Goal: Task Accomplishment & Management: Manage account settings

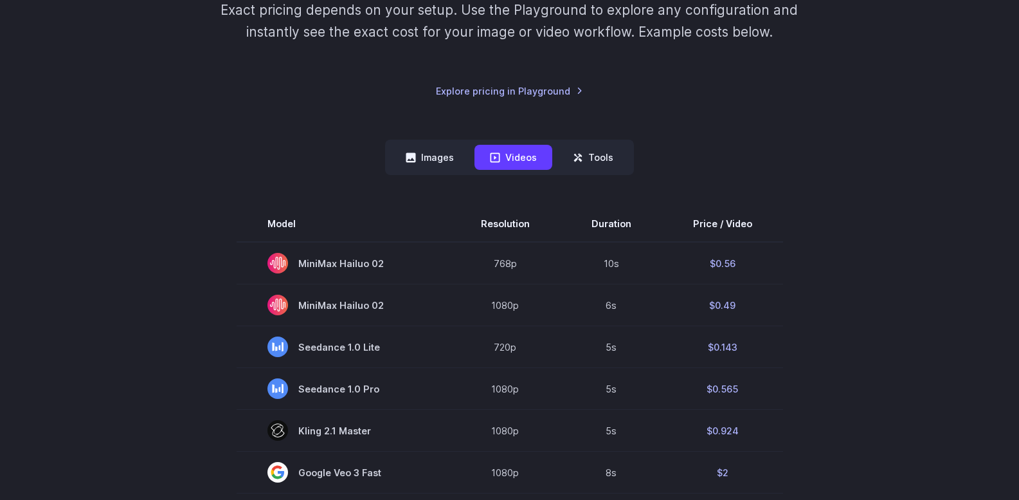
scroll to position [321, 0]
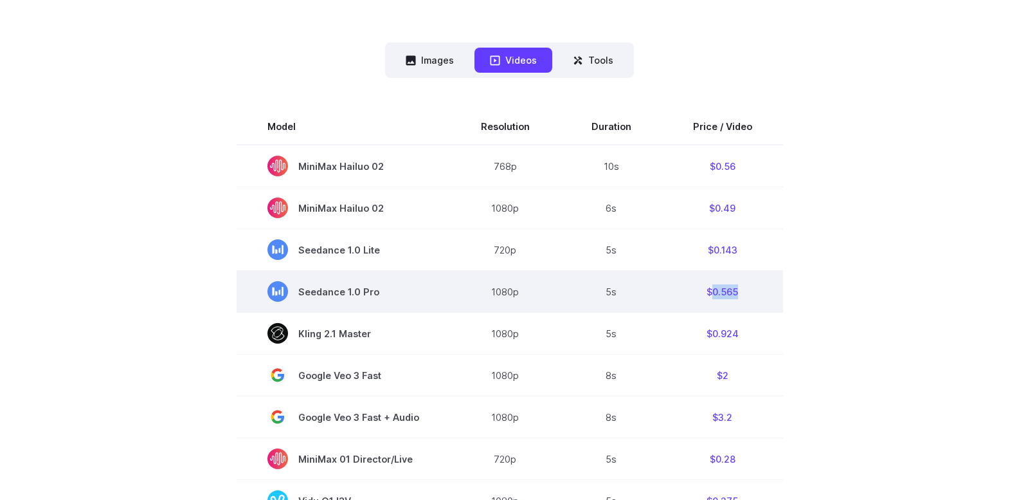
drag, startPoint x: 735, startPoint y: 294, endPoint x: 708, endPoint y: 296, distance: 27.0
click at [708, 296] on td "$0.565" at bounding box center [722, 292] width 121 height 42
copy td "0.565"
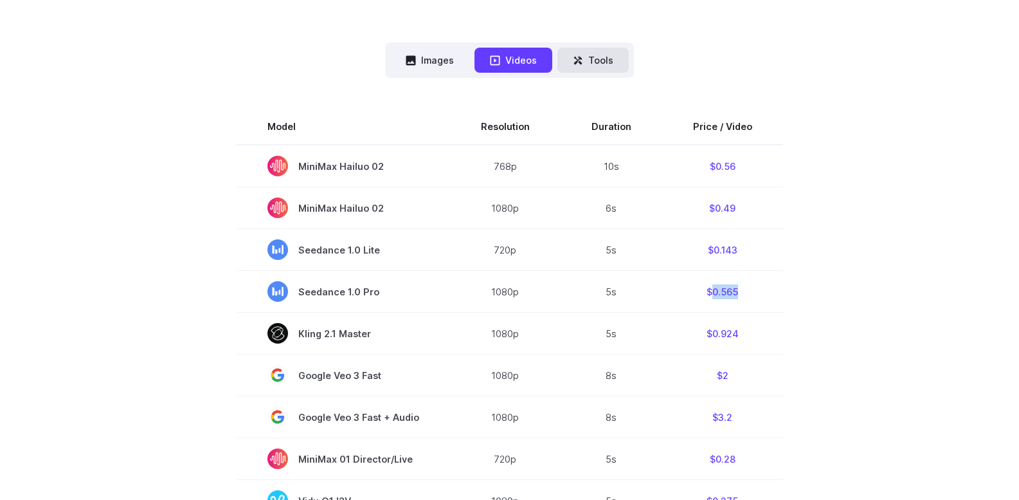
click at [581, 70] on button "Tools" at bounding box center [592, 60] width 71 height 25
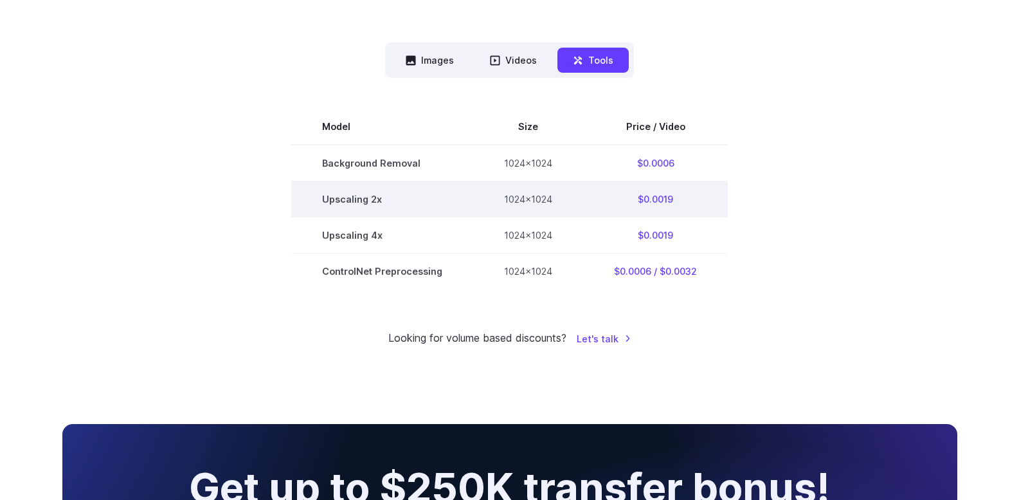
click at [669, 195] on td "$0.0019" at bounding box center [655, 199] width 145 height 36
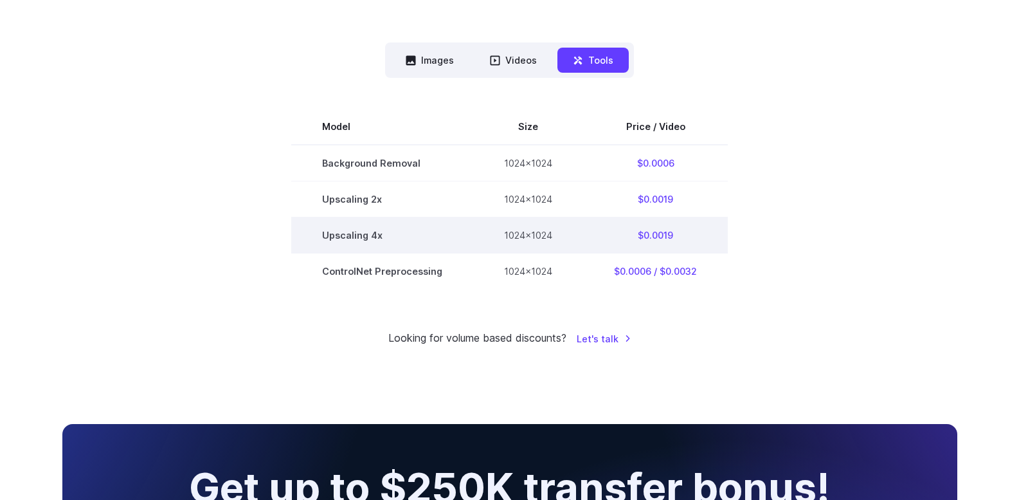
click at [683, 229] on td "$0.0019" at bounding box center [655, 235] width 145 height 36
click at [626, 244] on td "$0.0019" at bounding box center [655, 235] width 145 height 36
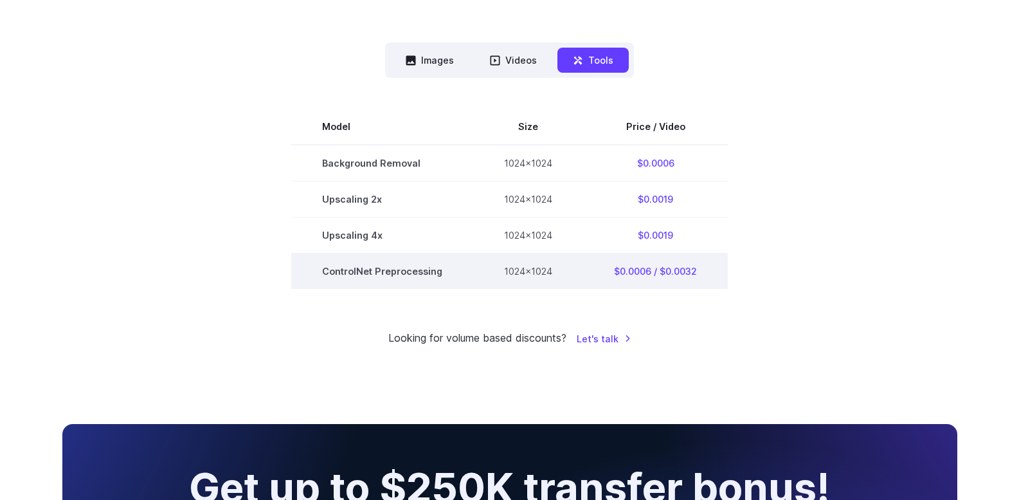
click at [646, 261] on td "$0.0006 / $0.0032" at bounding box center [655, 271] width 145 height 36
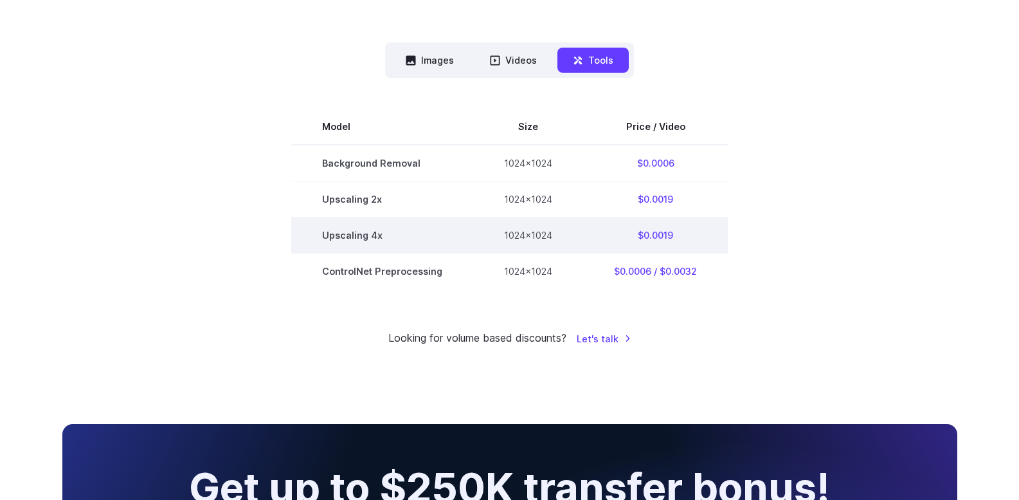
click at [653, 240] on td "$0.0019" at bounding box center [655, 235] width 145 height 36
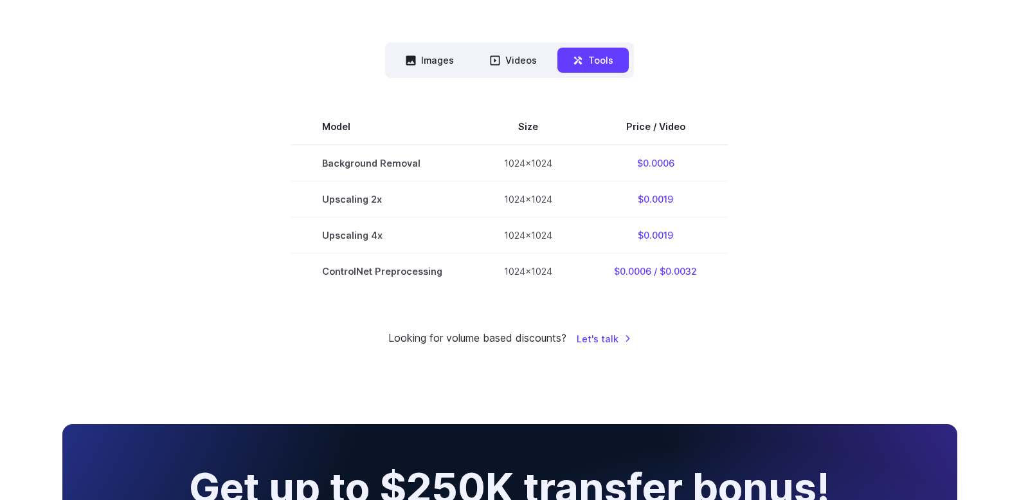
drag, startPoint x: 523, startPoint y: 39, endPoint x: 524, endPoint y: 46, distance: 7.1
click at [523, 41] on div "Pricing based on what you use Exact pricing depends on your setup. Use the Play…" at bounding box center [509, 79] width 895 height 534
click at [525, 52] on button "Videos" at bounding box center [513, 60] width 78 height 25
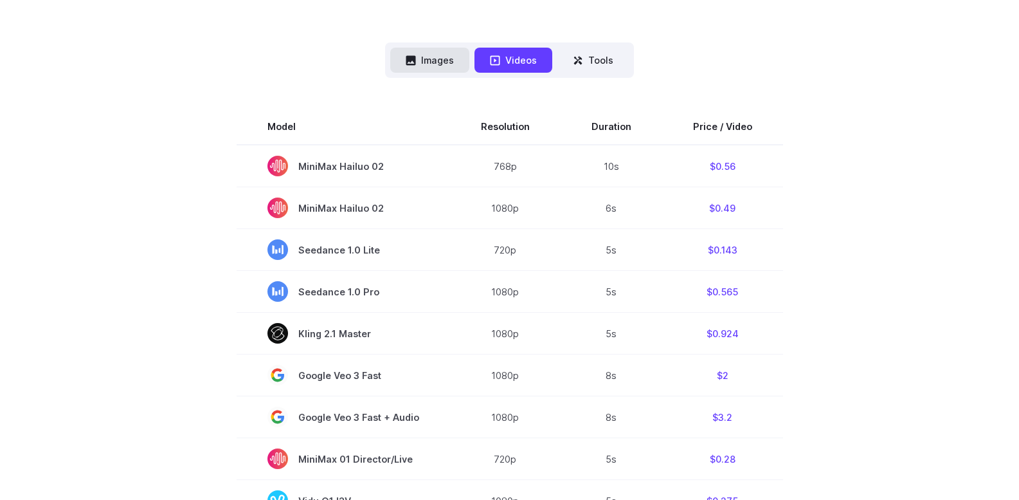
click at [440, 58] on button "Images" at bounding box center [429, 60] width 79 height 25
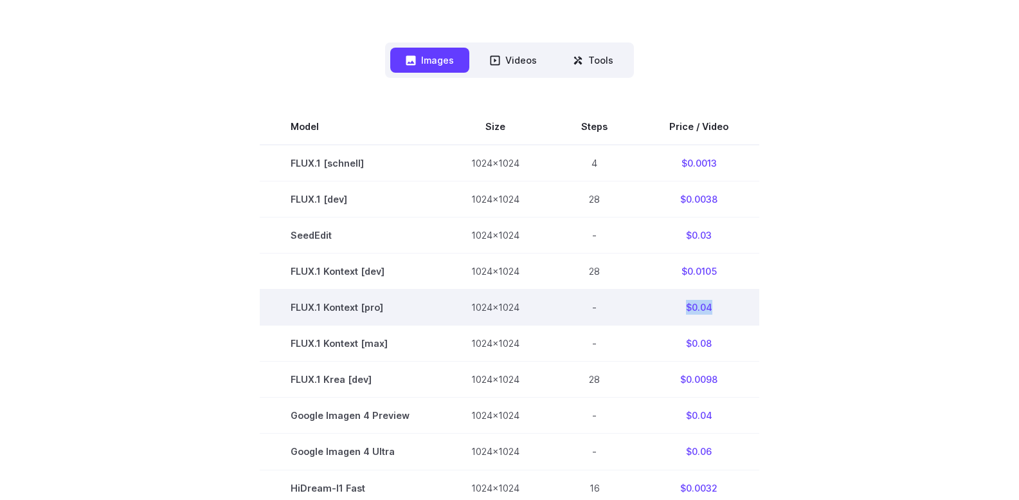
drag, startPoint x: 708, startPoint y: 311, endPoint x: 683, endPoint y: 309, distance: 25.1
click at [683, 309] on td "$0.04" at bounding box center [698, 307] width 121 height 36
copy td "$0.04"
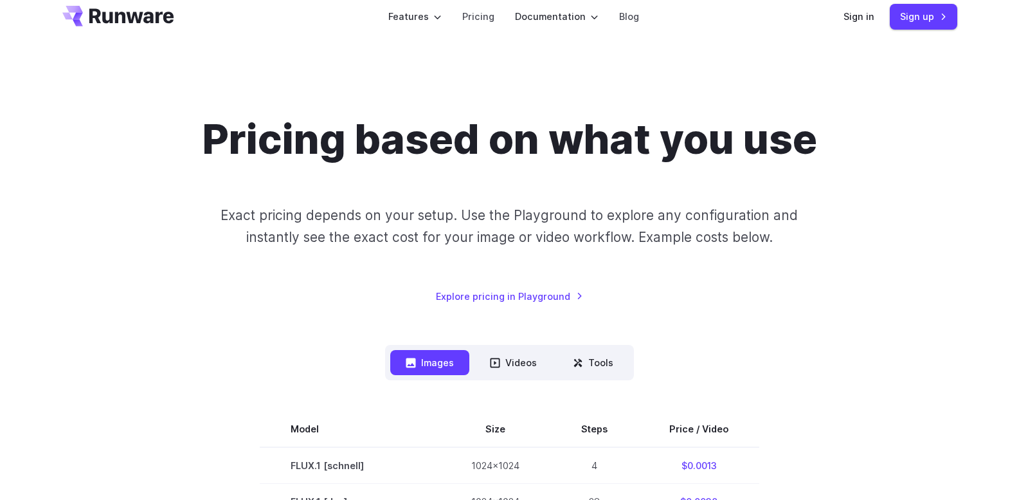
scroll to position [0, 0]
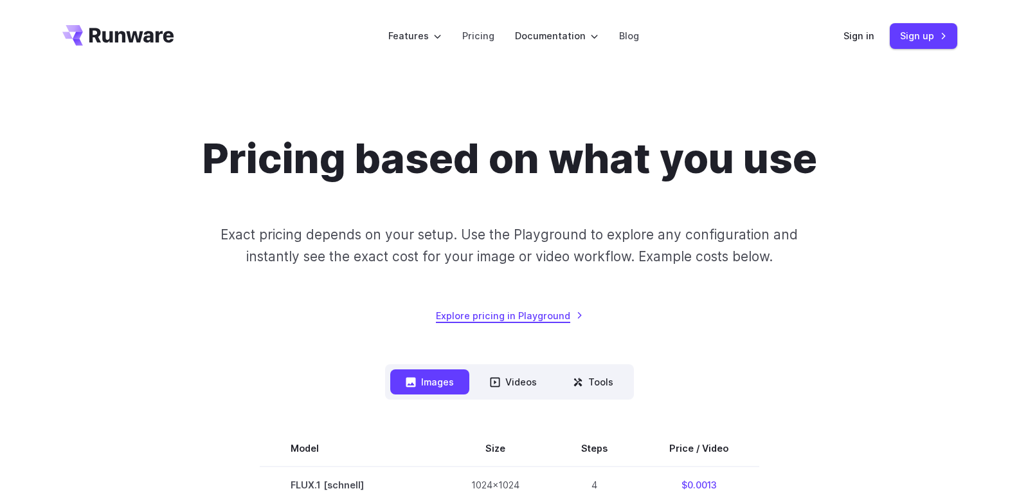
click at [520, 316] on link "Explore pricing in Playground" at bounding box center [509, 315] width 147 height 15
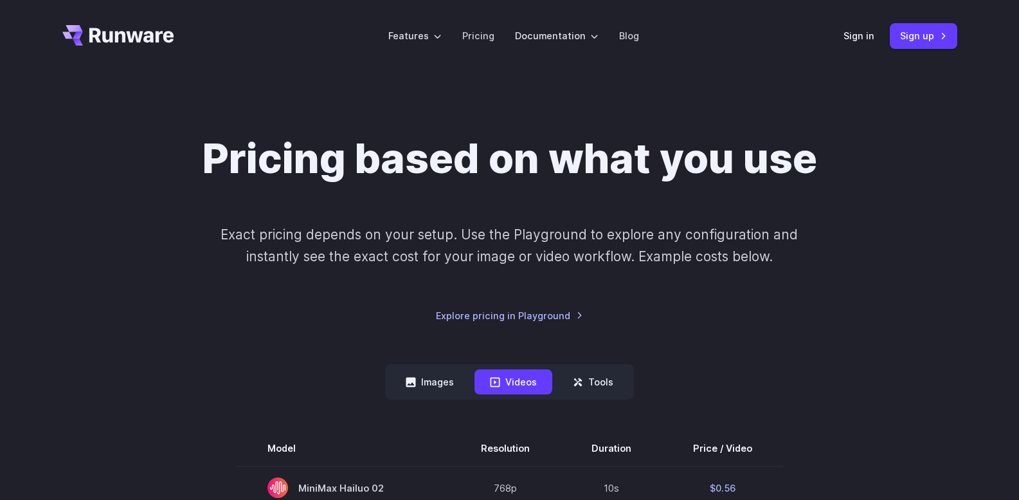
click at [158, 46] on header "Features Tasks Image generation Video generation Sonic Inference Engine™ Models…" at bounding box center [510, 36] width 926 height 72
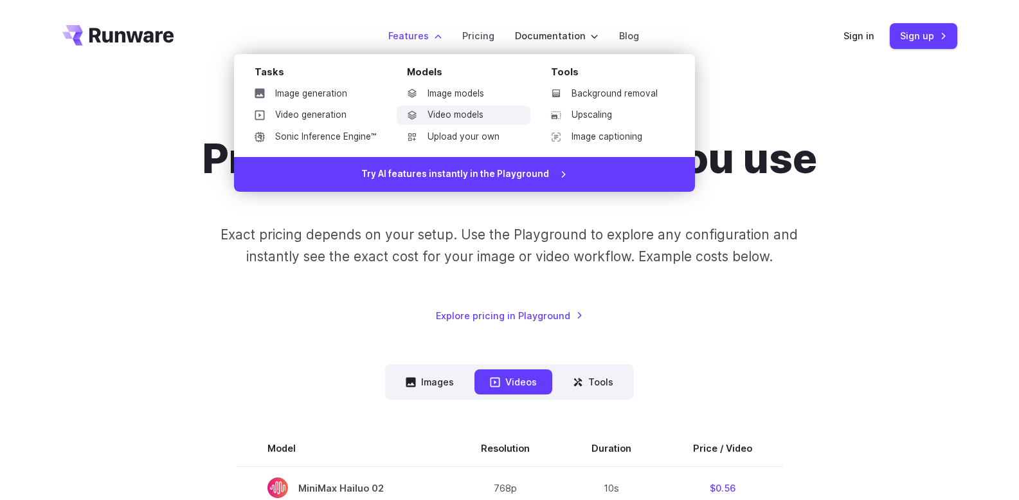
click at [491, 109] on link "Video models" at bounding box center [464, 114] width 134 height 19
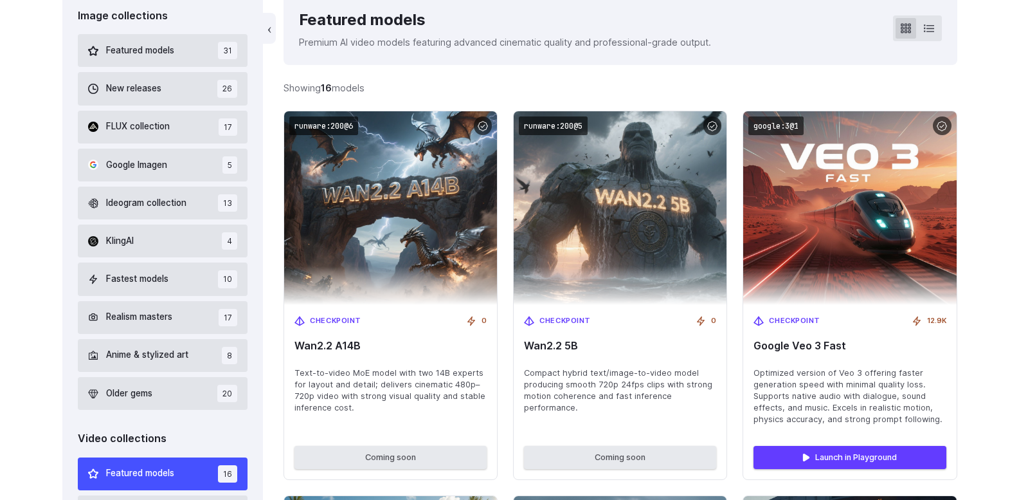
scroll to position [386, 0]
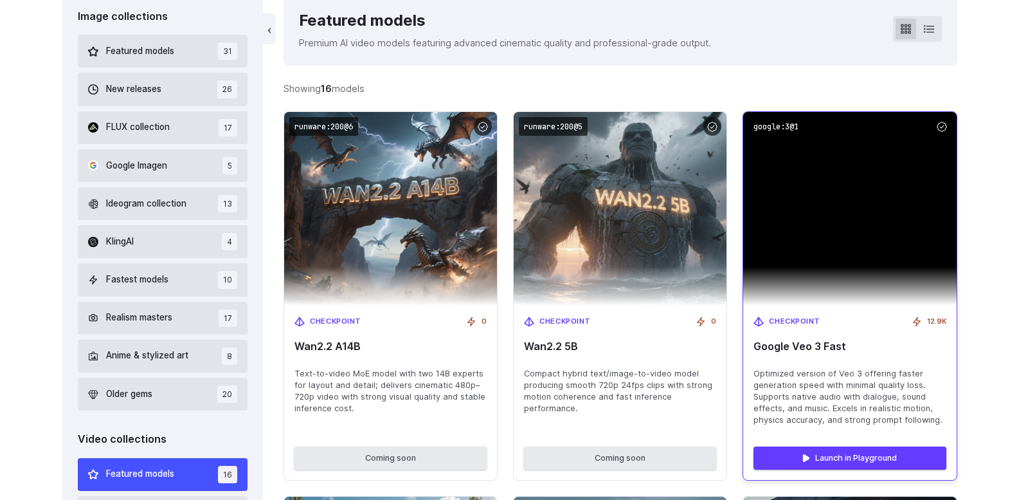
click at [900, 211] on img at bounding box center [849, 209] width 213 height 194
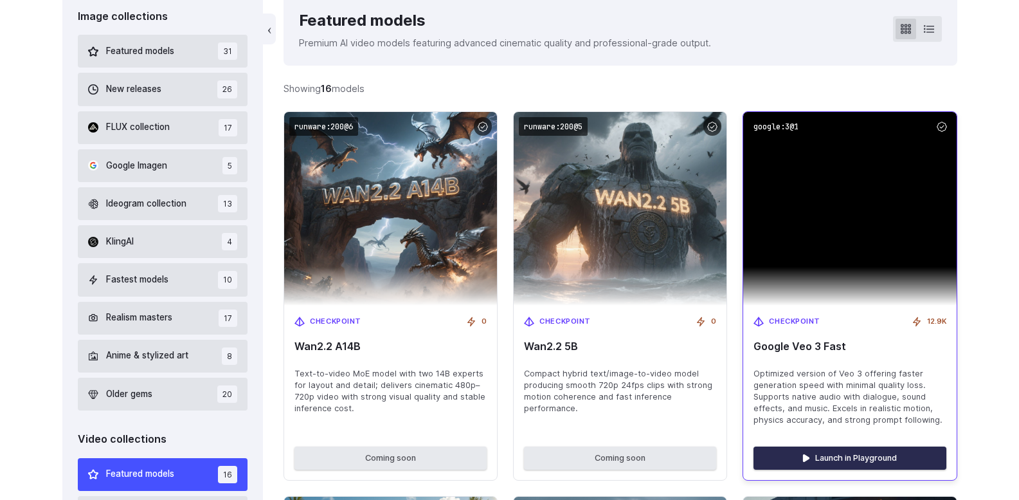
click at [863, 455] on link "Launch in Playground" at bounding box center [849, 457] width 192 height 23
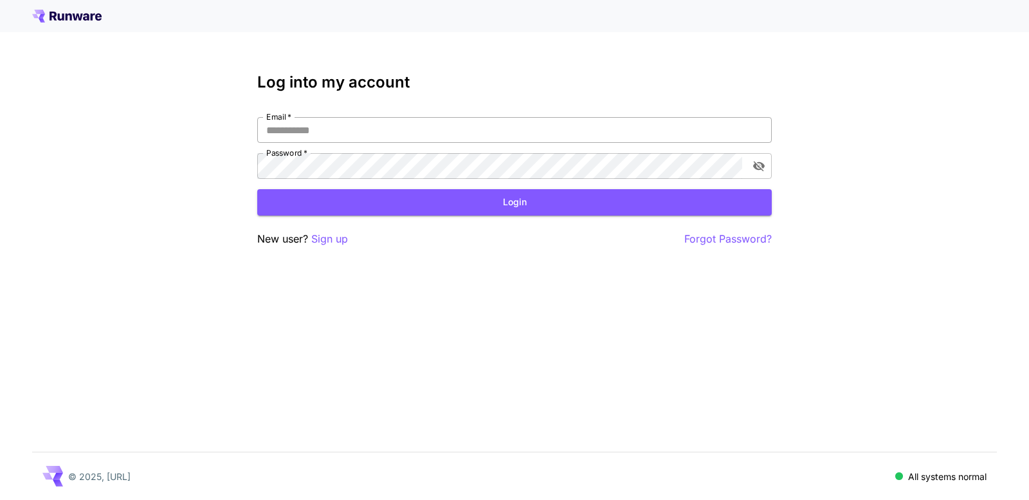
click at [397, 122] on input "Email   *" at bounding box center [514, 130] width 514 height 26
click at [336, 241] on p "Sign up" at bounding box center [329, 239] width 37 height 16
click at [337, 242] on p "Sign up" at bounding box center [329, 239] width 37 height 16
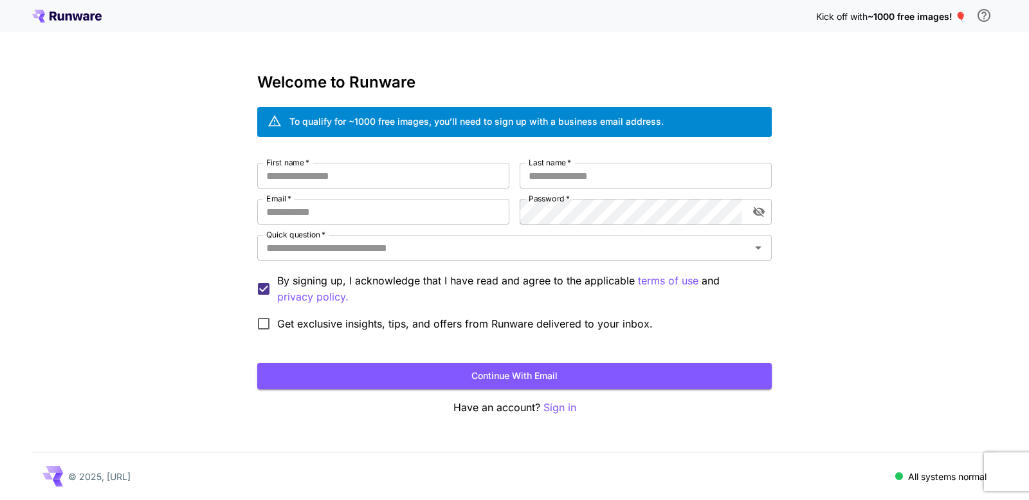
click at [902, 17] on span "~1000 free images! 🎈" at bounding box center [916, 16] width 98 height 11
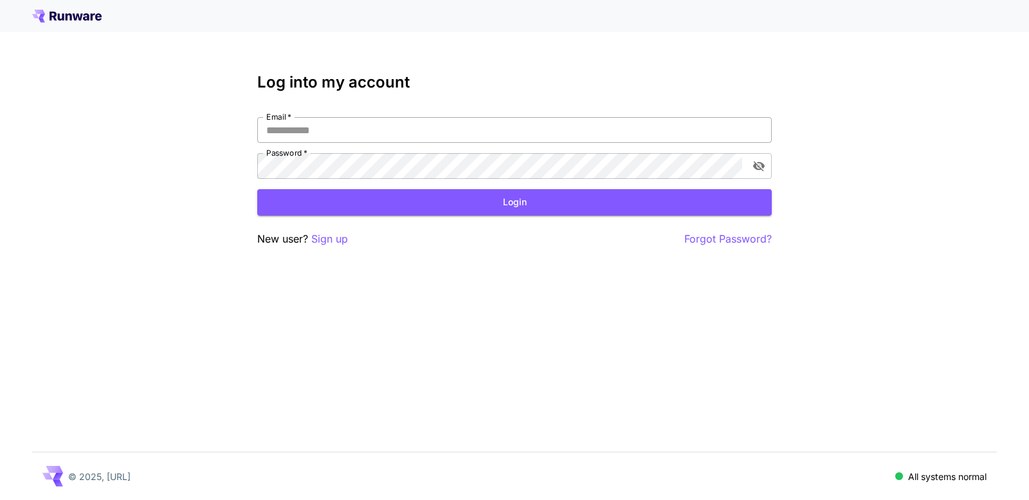
click at [381, 126] on input "Email   *" at bounding box center [514, 130] width 514 height 26
click at [336, 241] on p "Sign up" at bounding box center [329, 239] width 37 height 16
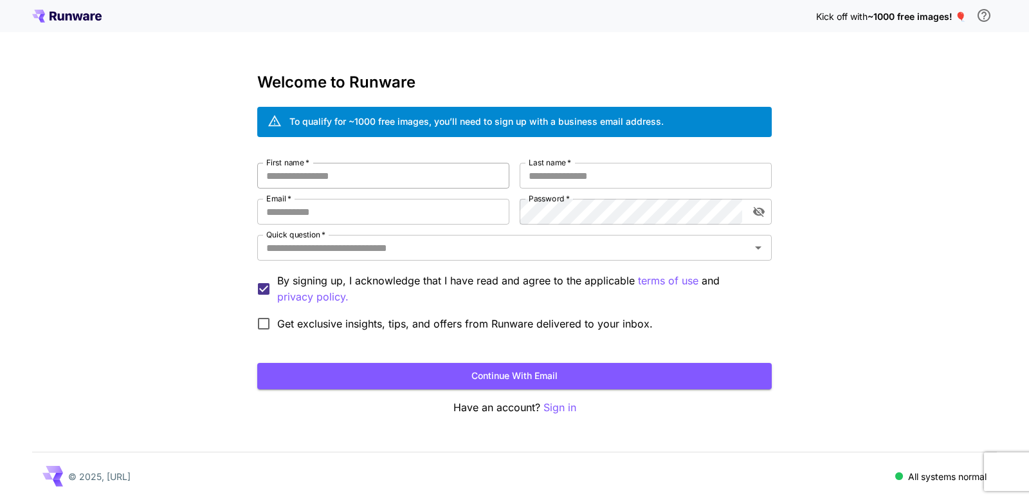
click at [442, 187] on input "First name   *" at bounding box center [383, 176] width 252 height 26
type input "*****"
type input "****"
click at [378, 219] on input "Email   *" at bounding box center [383, 212] width 252 height 26
paste input "**********"
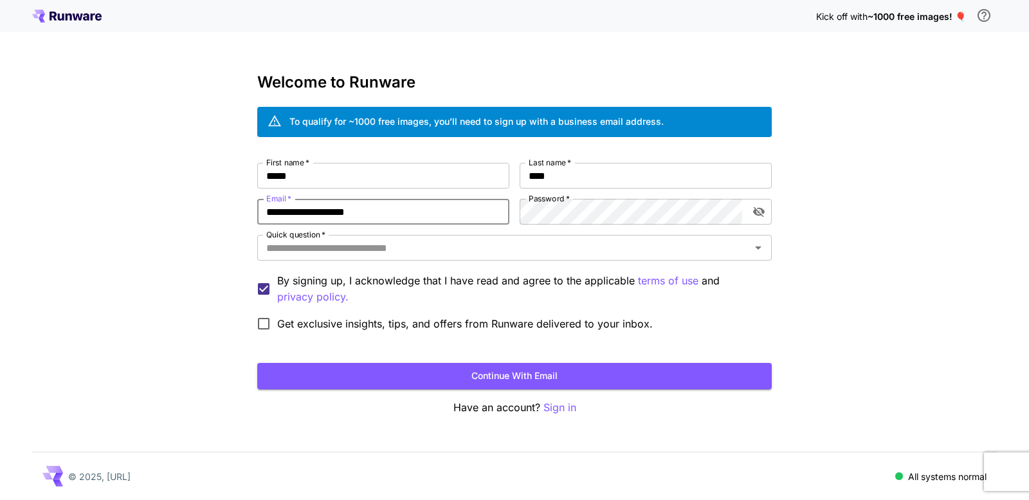
type input "**********"
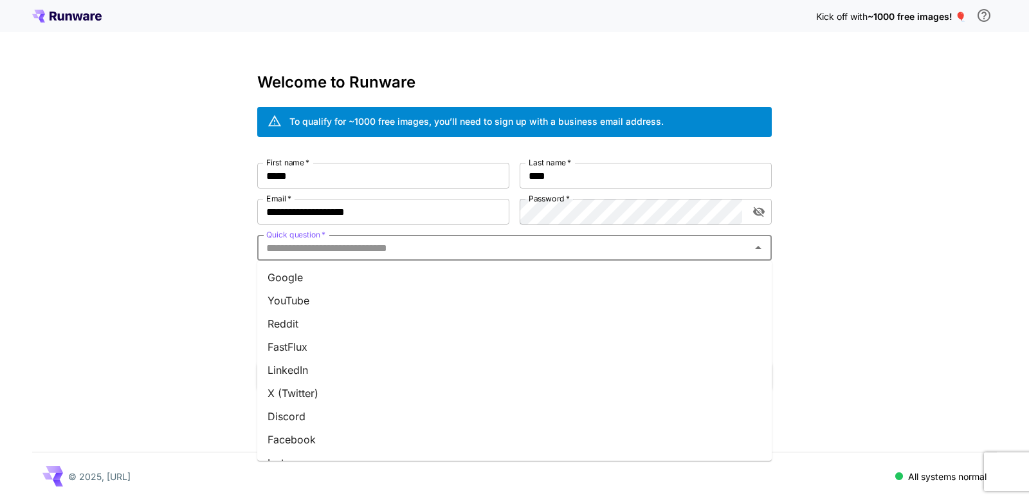
click at [532, 255] on input "Quick question   *" at bounding box center [503, 248] width 485 height 18
click at [459, 269] on li "Google" at bounding box center [514, 277] width 514 height 23
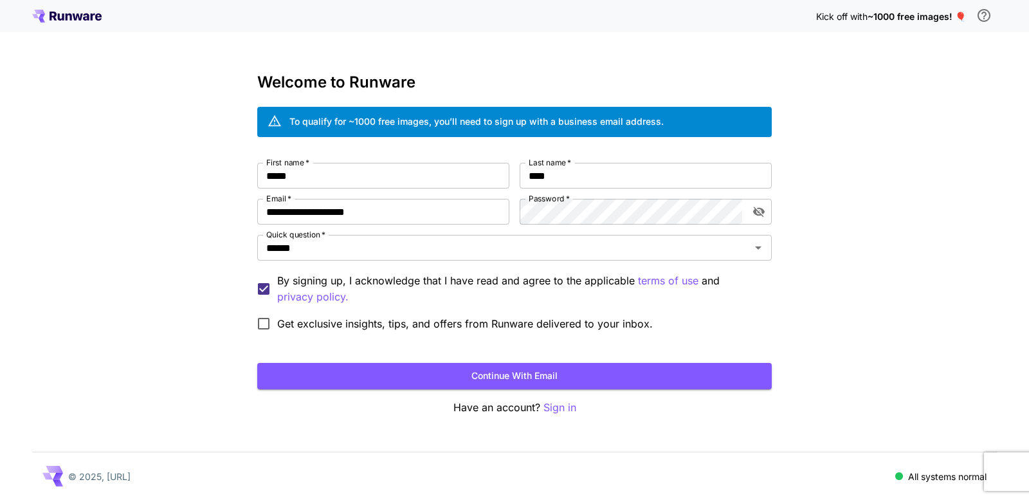
click at [367, 362] on form "**********" at bounding box center [514, 276] width 514 height 226
click at [376, 366] on button "Continue with email" at bounding box center [514, 376] width 514 height 26
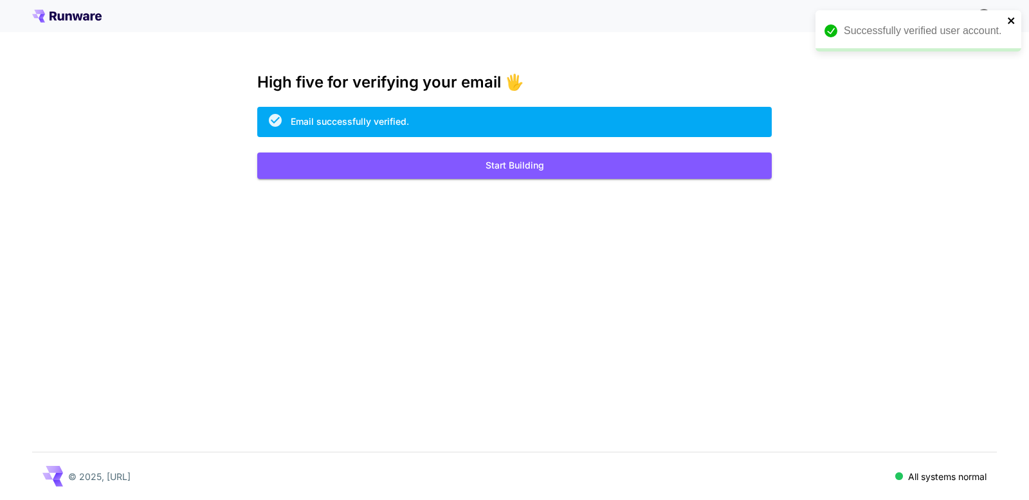
click at [1007, 20] on icon "close" at bounding box center [1011, 20] width 9 height 10
click at [919, 17] on span "~1000 free images! 🎈" at bounding box center [916, 16] width 98 height 11
click at [638, 172] on button "Start Building" at bounding box center [514, 165] width 514 height 26
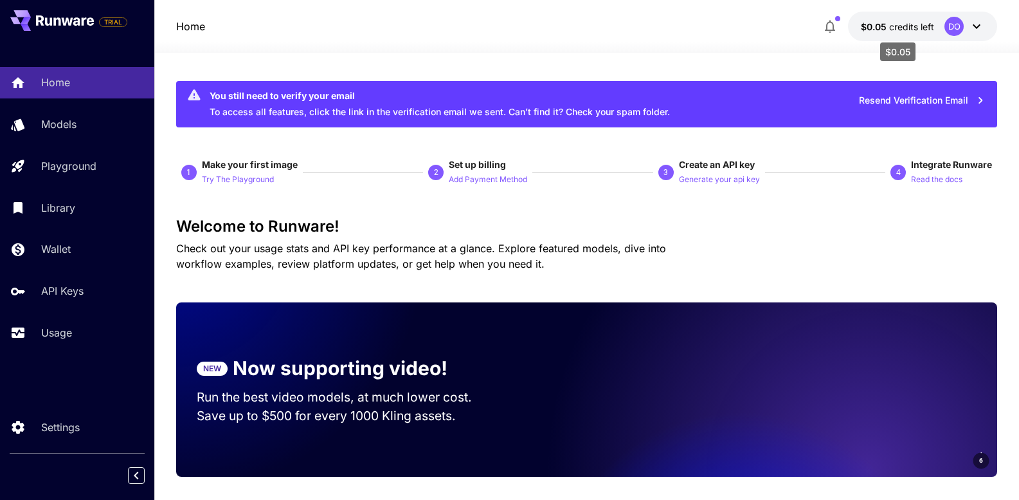
click at [908, 31] on span "credits left" at bounding box center [911, 26] width 45 height 11
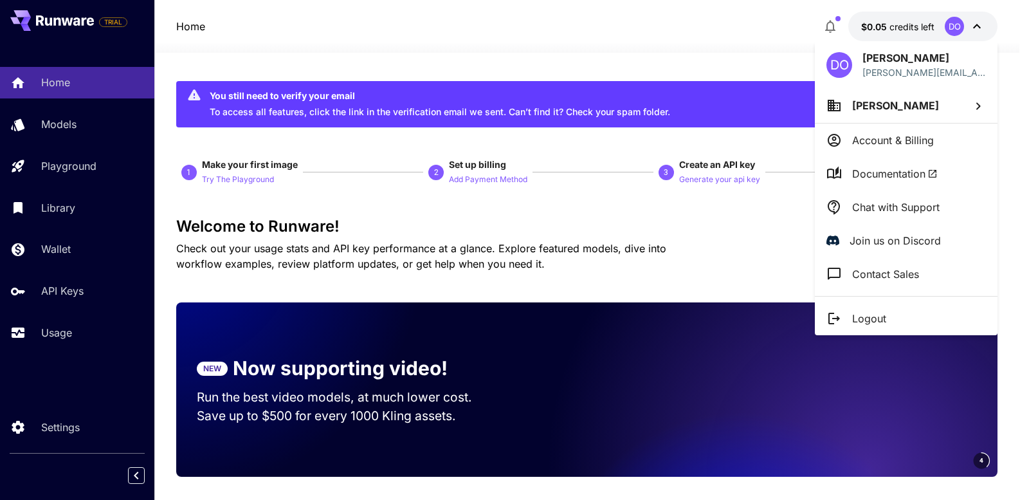
click at [825, 32] on div at bounding box center [514, 250] width 1029 height 500
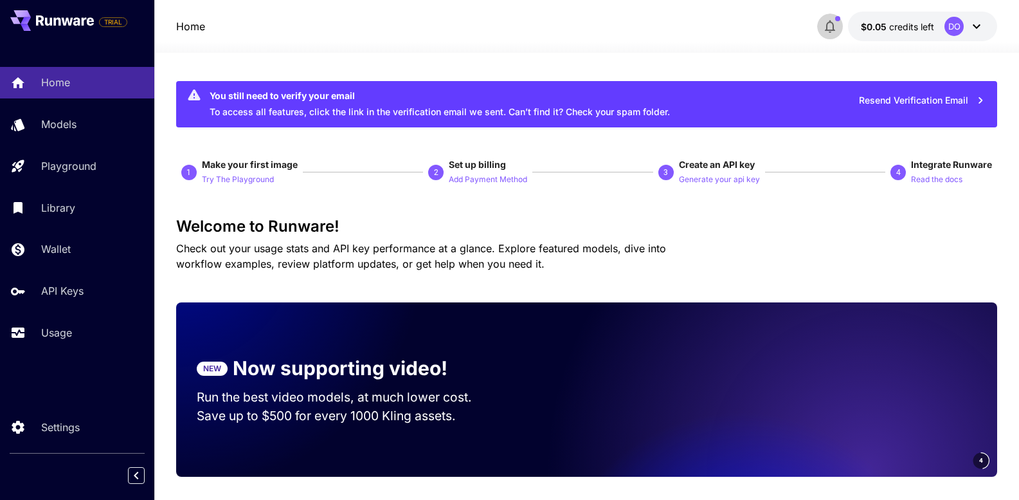
click at [826, 30] on icon "button" at bounding box center [829, 26] width 15 height 15
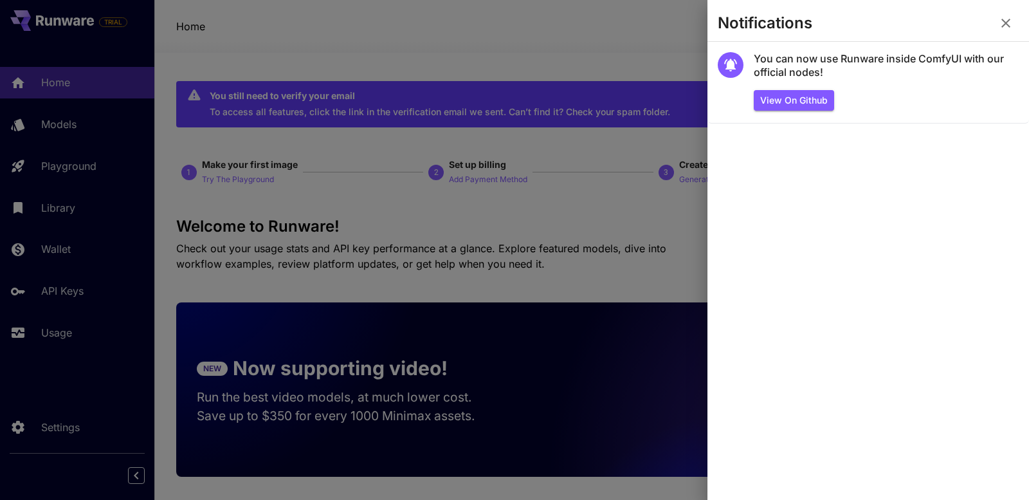
click at [1004, 25] on icon "button" at bounding box center [1005, 23] width 9 height 9
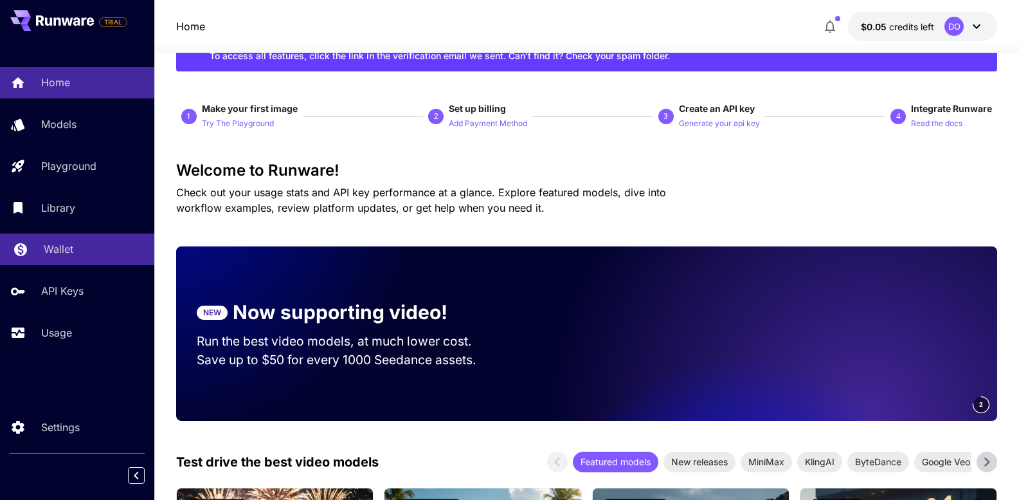
scroll to position [193, 0]
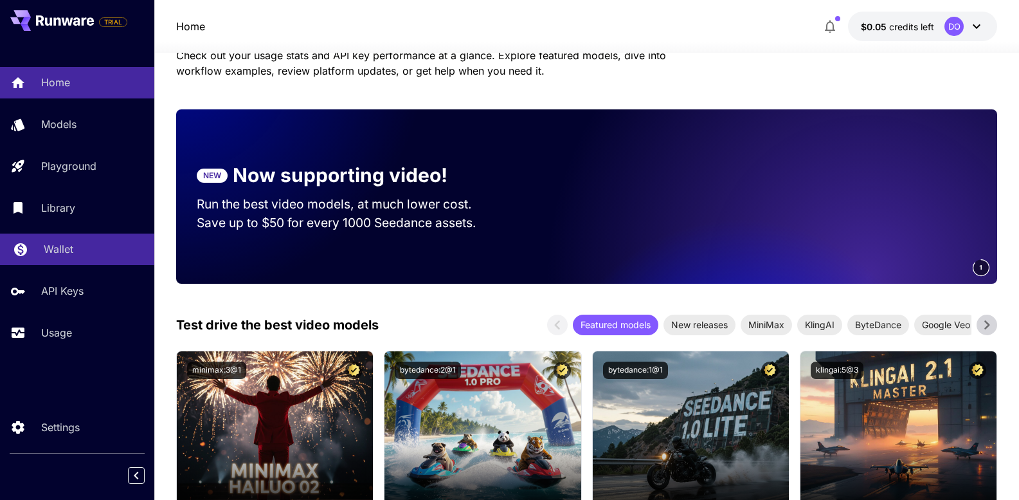
click at [86, 245] on div "Wallet" at bounding box center [94, 248] width 100 height 15
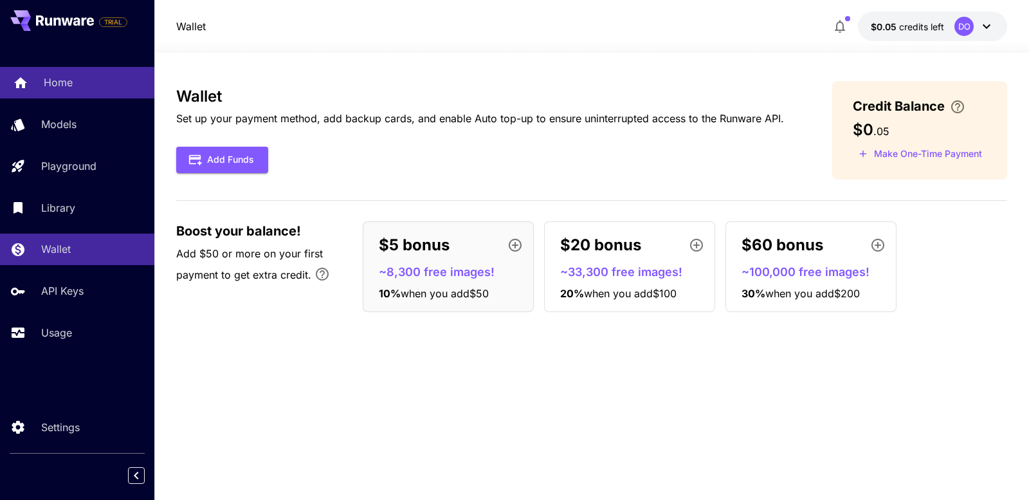
click at [100, 84] on div "Home" at bounding box center [94, 82] width 100 height 15
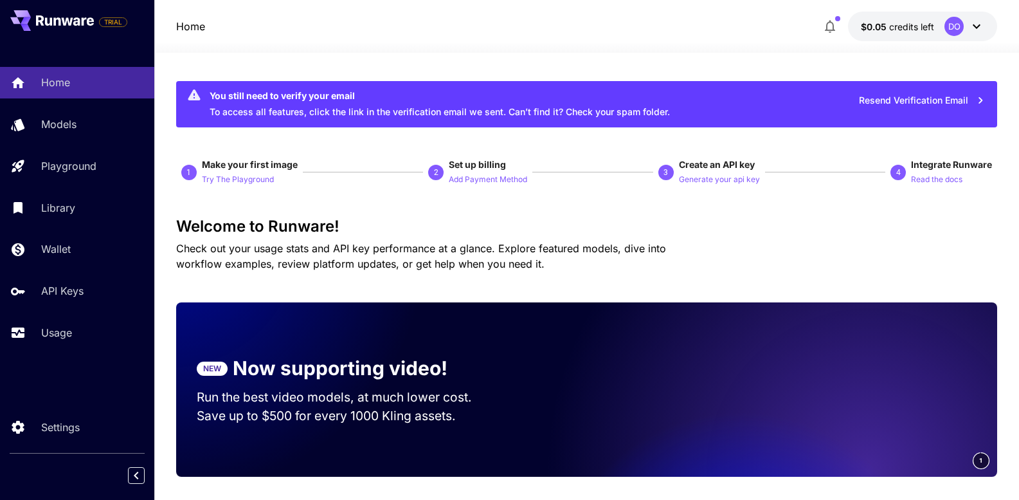
click at [916, 97] on button "Resend Verification Email" at bounding box center [922, 100] width 140 height 26
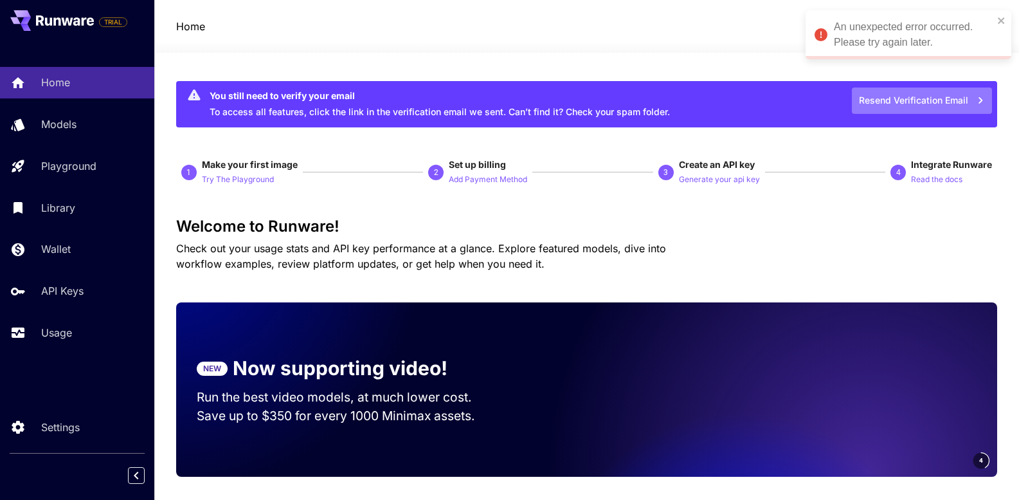
click at [918, 97] on button "Resend Verification Email" at bounding box center [922, 100] width 140 height 26
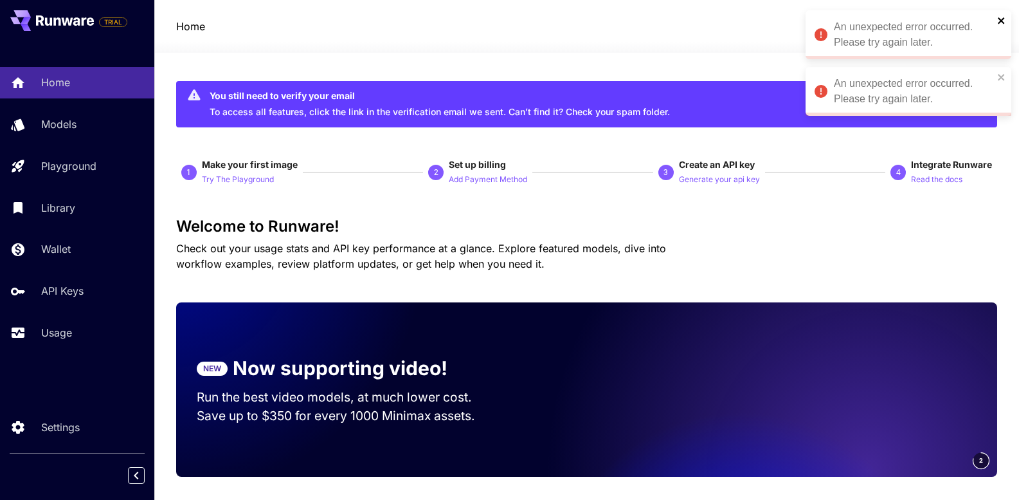
click at [1000, 22] on icon "close" at bounding box center [1001, 20] width 6 height 6
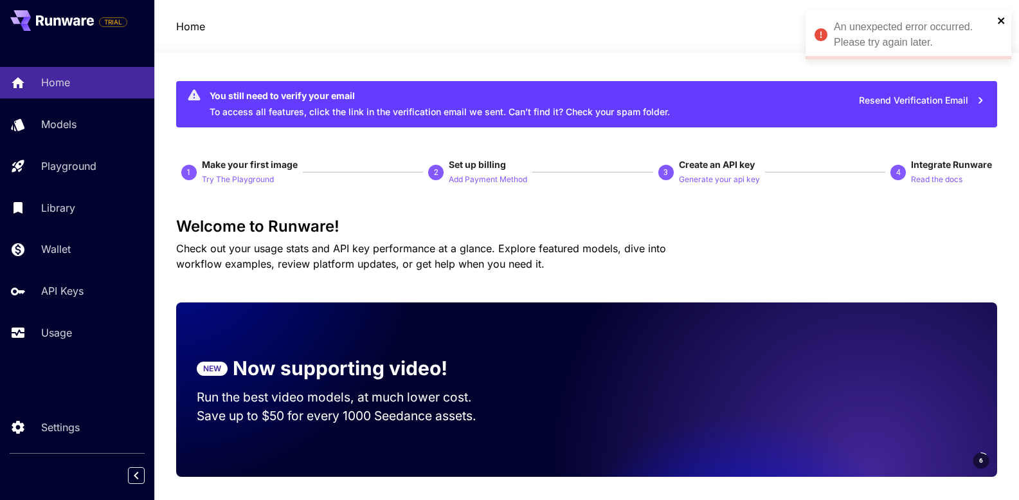
click at [999, 22] on icon "close" at bounding box center [1001, 20] width 6 height 6
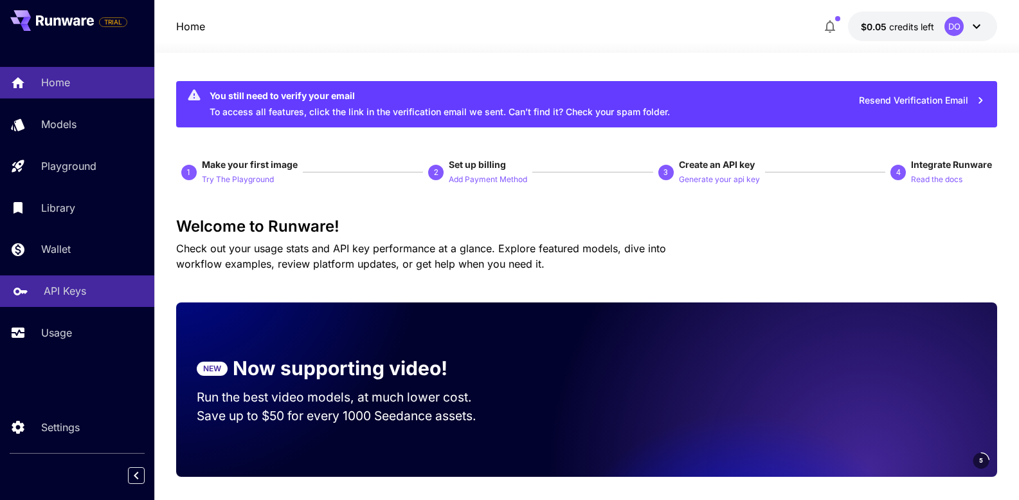
drag, startPoint x: 57, startPoint y: 301, endPoint x: 64, endPoint y: 296, distance: 8.2
click at [58, 301] on link "API Keys" at bounding box center [77, 291] width 154 height 32
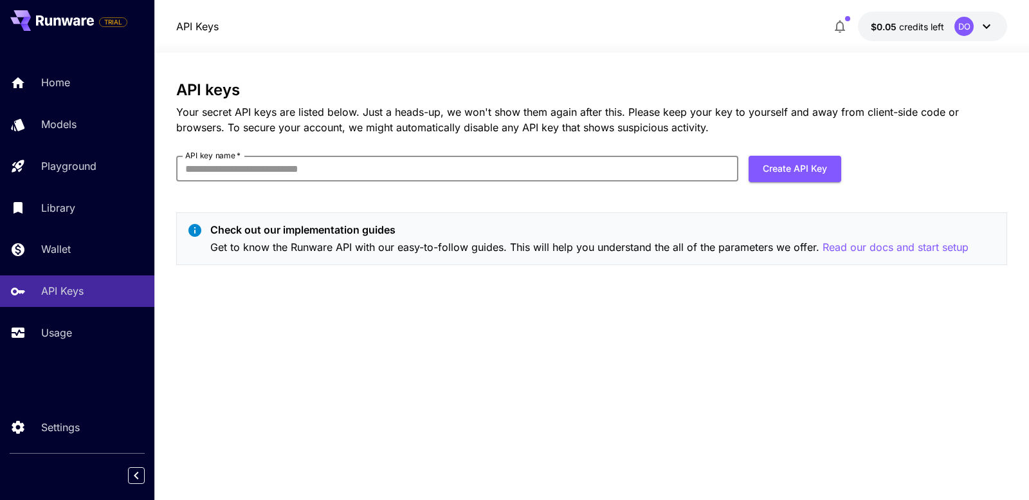
click at [599, 174] on input "API key name   *" at bounding box center [457, 169] width 562 height 26
type input "**********"
click at [795, 173] on button "Create API Key" at bounding box center [794, 169] width 93 height 26
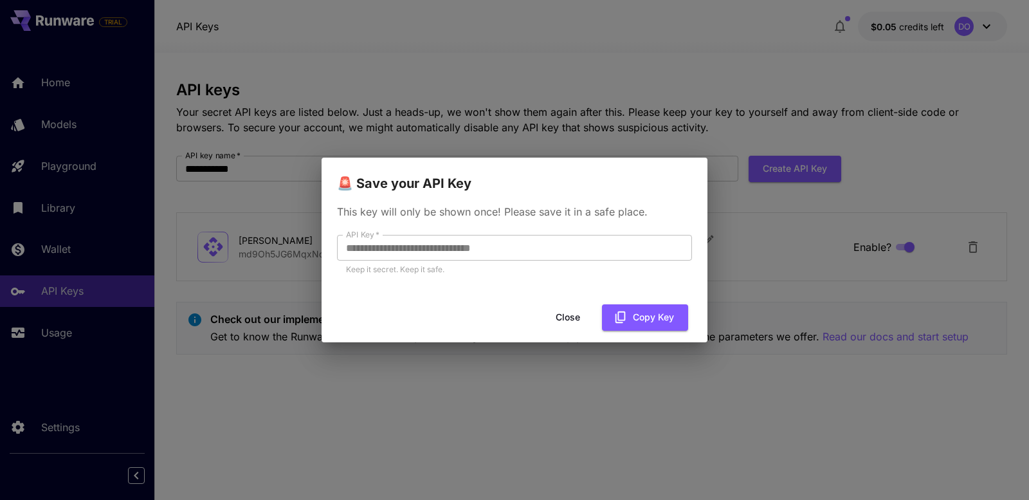
click at [575, 307] on button "Close" at bounding box center [568, 317] width 58 height 26
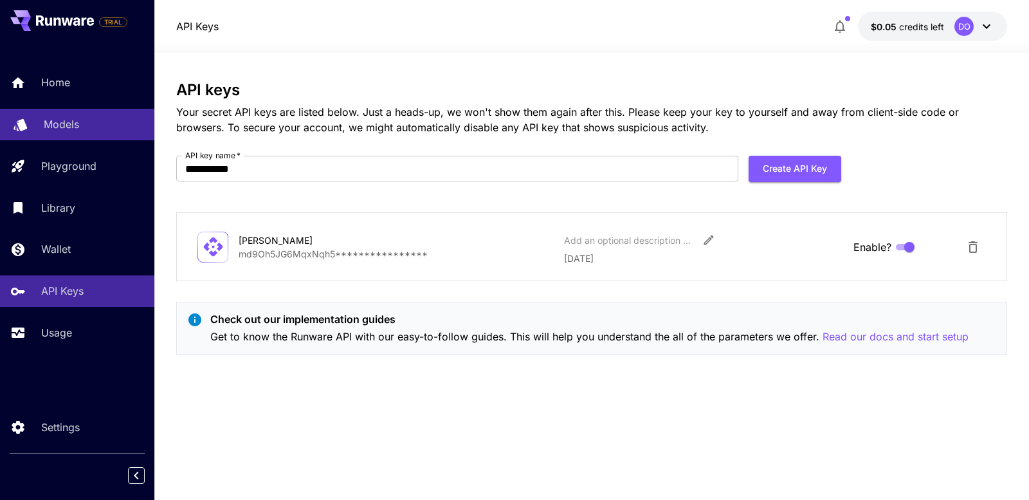
drag, startPoint x: 69, startPoint y: 82, endPoint x: 151, endPoint y: 114, distance: 88.6
click at [69, 82] on p "Home" at bounding box center [55, 82] width 29 height 15
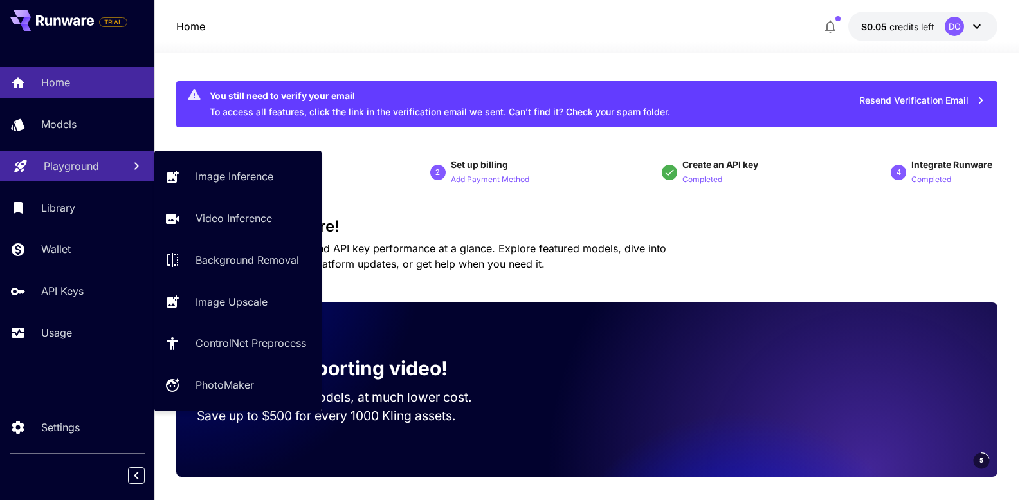
click at [101, 156] on link "Playground" at bounding box center [77, 166] width 154 height 32
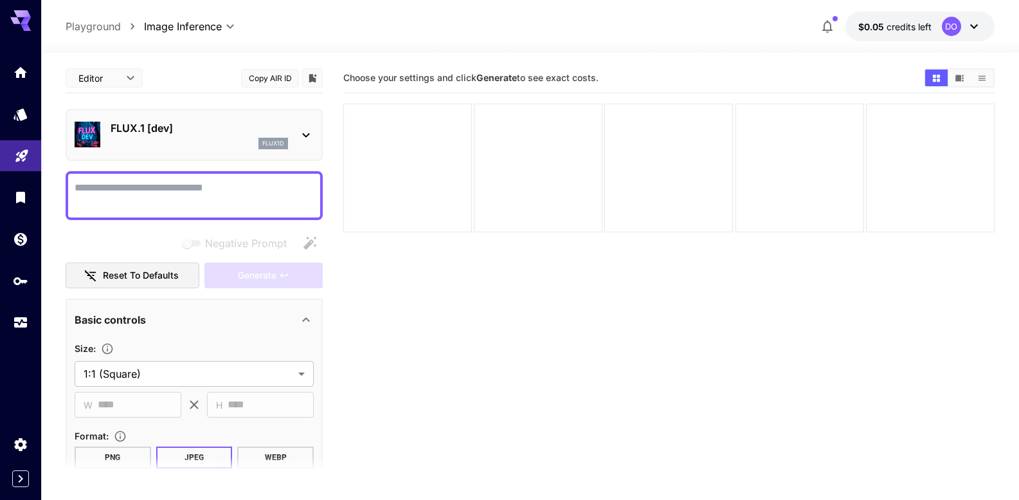
click at [310, 137] on icon at bounding box center [305, 134] width 15 height 15
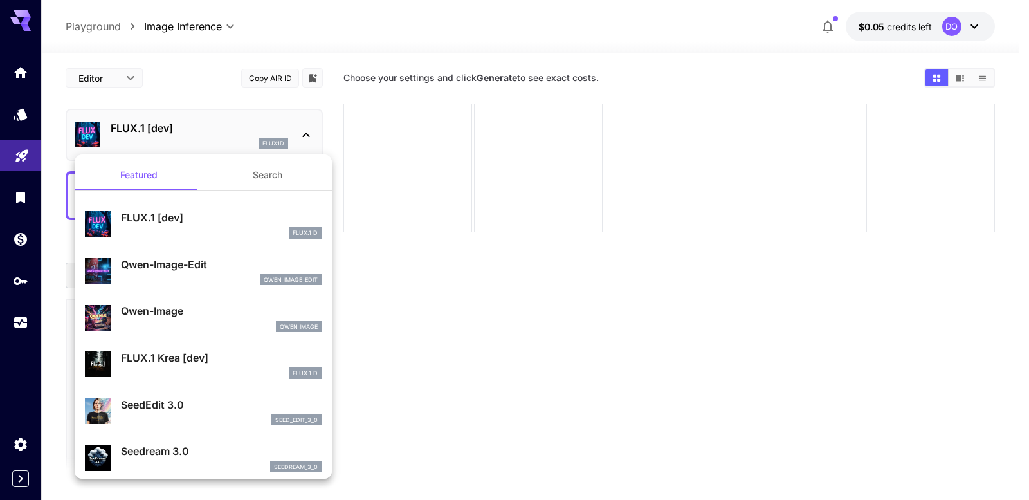
click at [226, 349] on div "FLUX.1 Krea [dev] FLUX.1 D" at bounding box center [203, 364] width 237 height 39
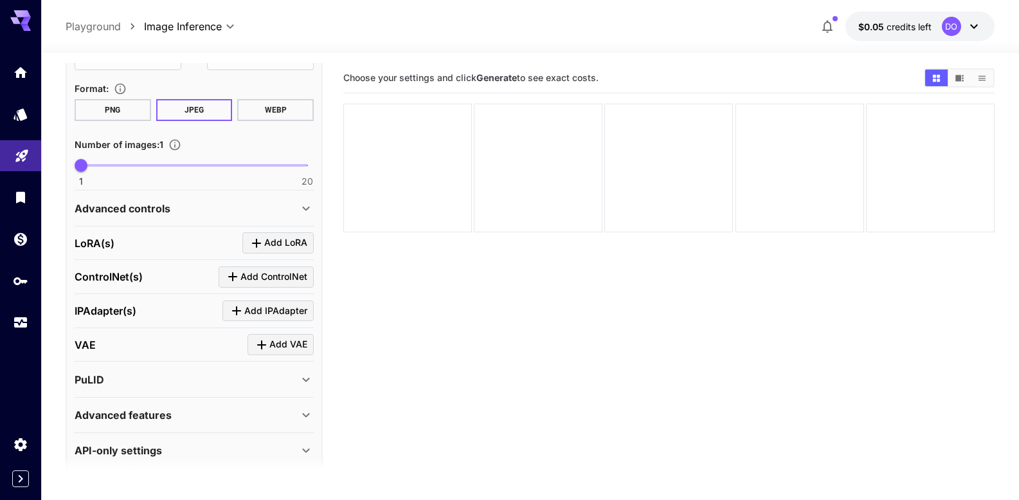
scroll to position [361, 0]
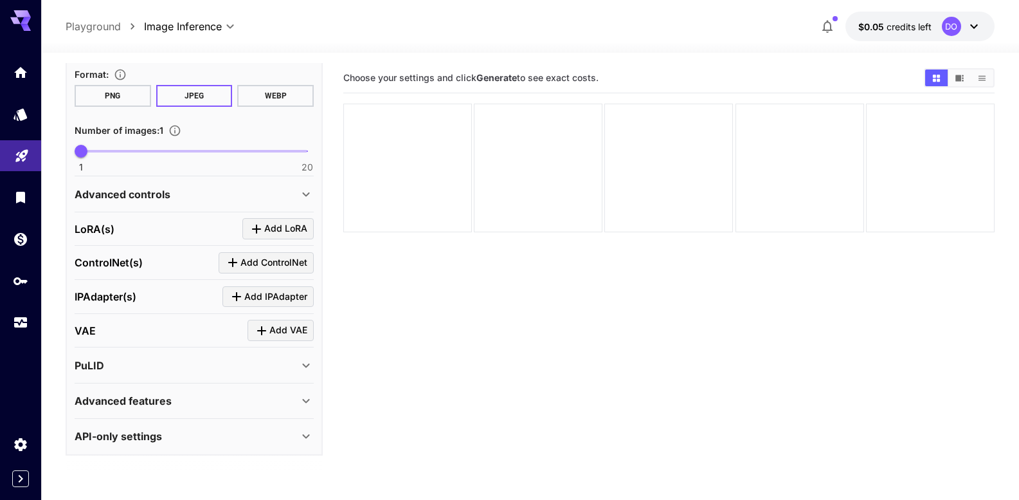
click at [274, 424] on div "API-only settings" at bounding box center [194, 435] width 239 height 31
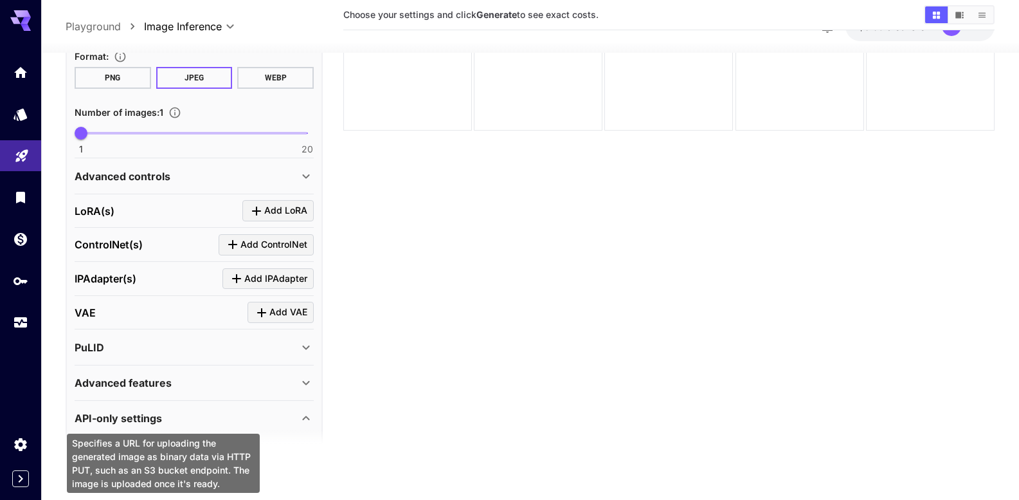
scroll to position [322, 0]
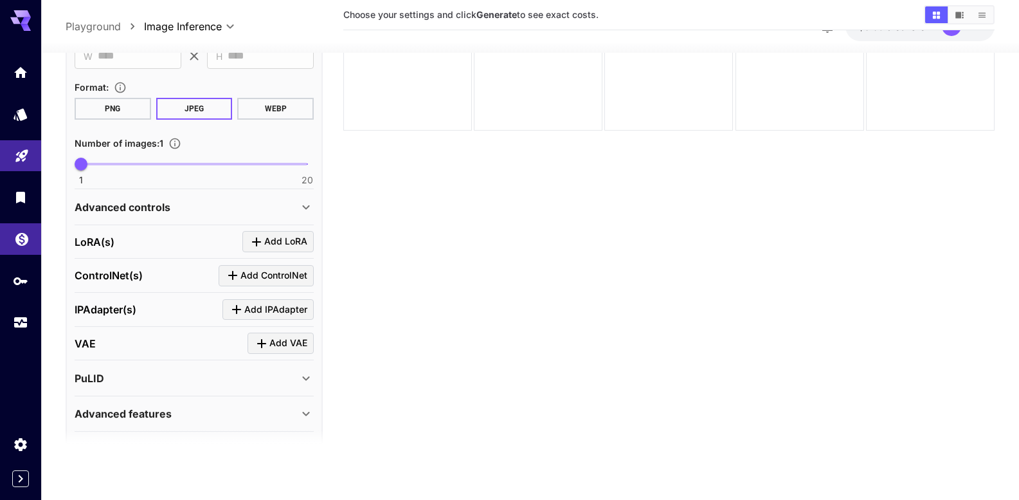
click at [32, 248] on link at bounding box center [20, 239] width 41 height 32
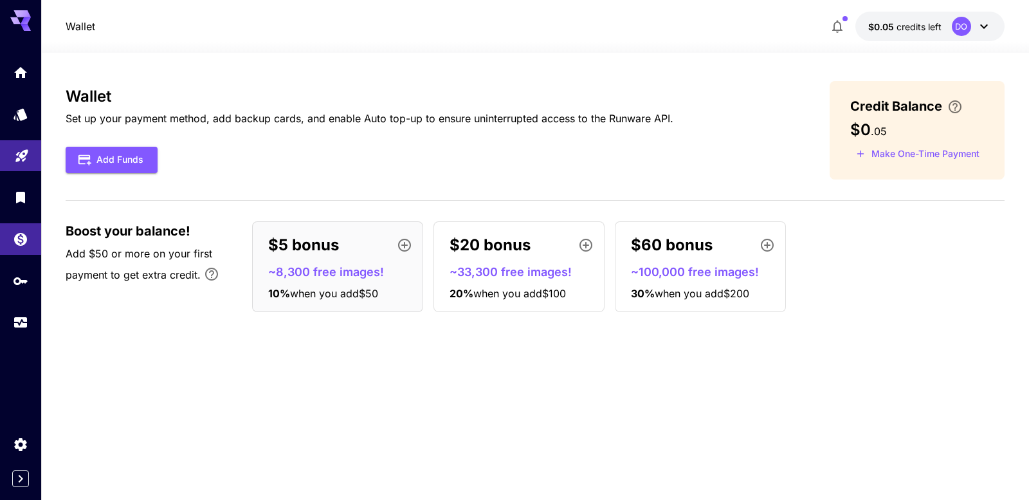
click at [956, 14] on button "$0.05 credits left DO" at bounding box center [929, 27] width 149 height 30
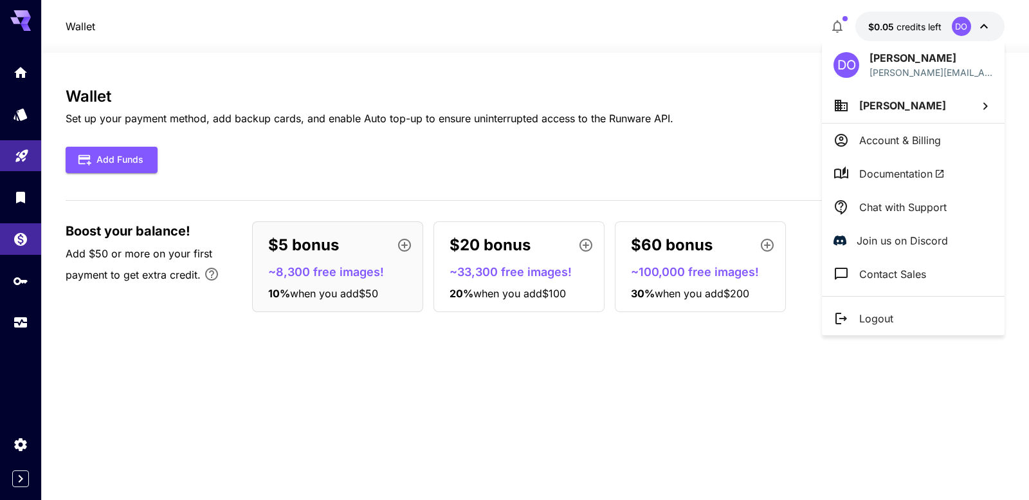
click at [654, 48] on div at bounding box center [514, 250] width 1029 height 500
